Goal: Navigation & Orientation: Find specific page/section

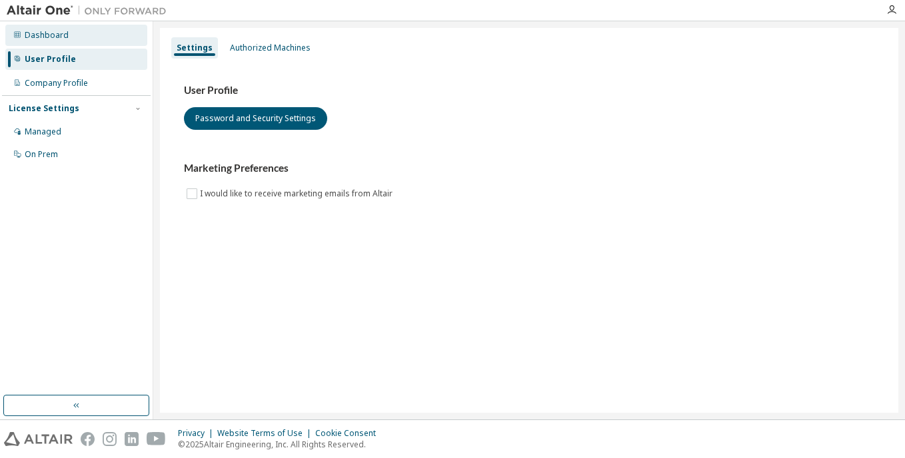
click at [101, 33] on div "Dashboard" at bounding box center [76, 35] width 142 height 21
